Goal: Navigation & Orientation: Go to known website

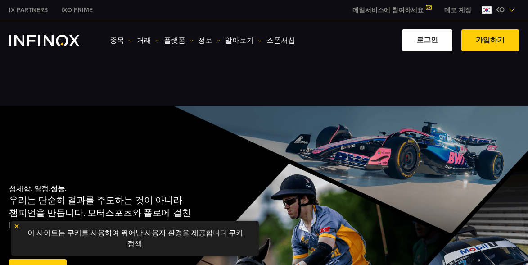
click at [431, 44] on link "로그인" at bounding box center [427, 40] width 50 height 22
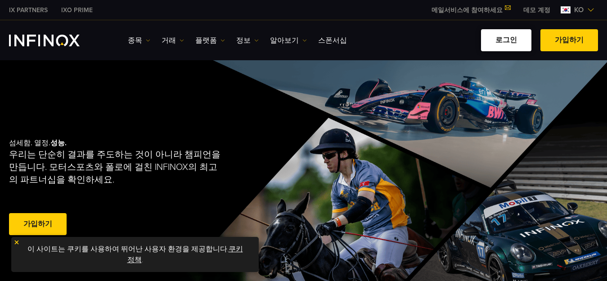
click at [492, 40] on link "로그인" at bounding box center [506, 40] width 50 height 22
